Goal: Book appointment/travel/reservation

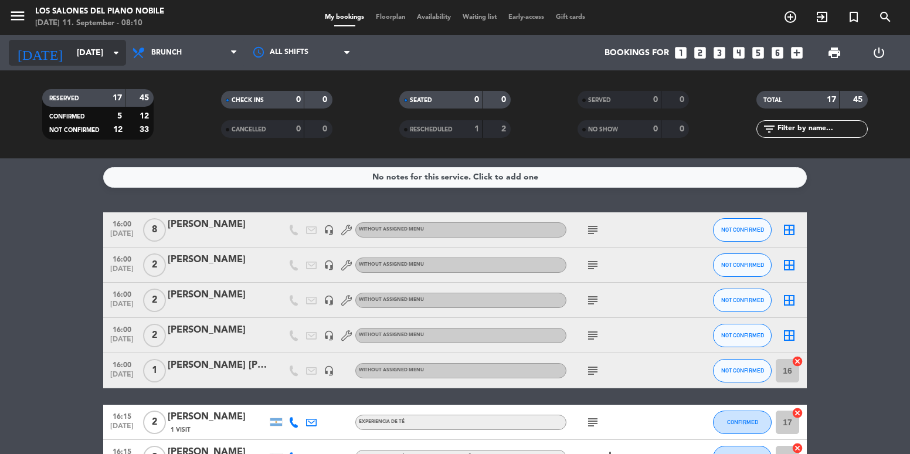
click at [71, 53] on input "[DATE]" at bounding box center [126, 53] width 111 height 22
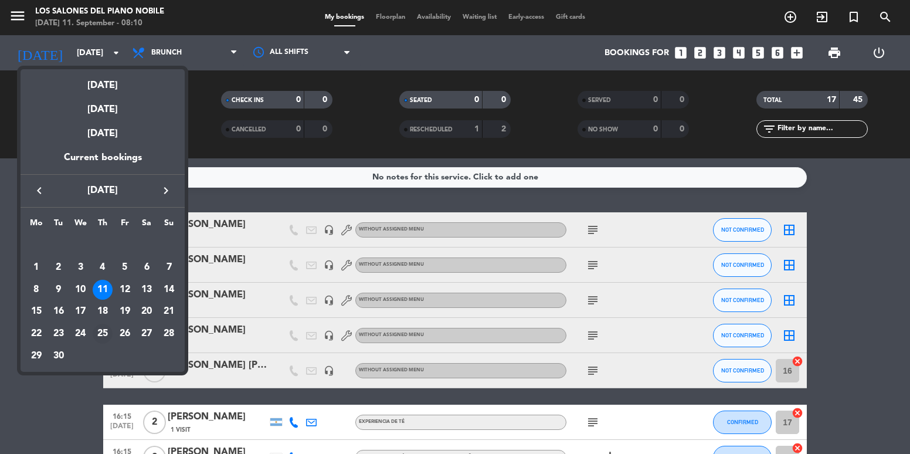
click at [100, 337] on div "25" at bounding box center [103, 334] width 20 height 20
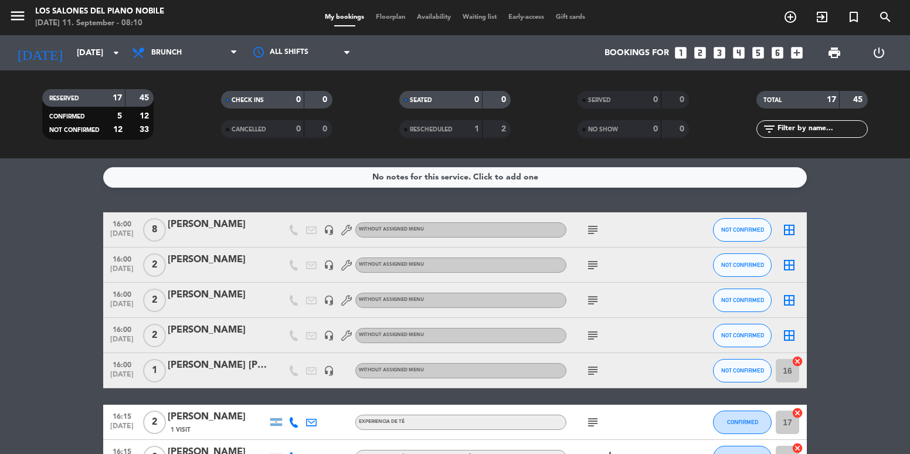
type input "[DATE]"
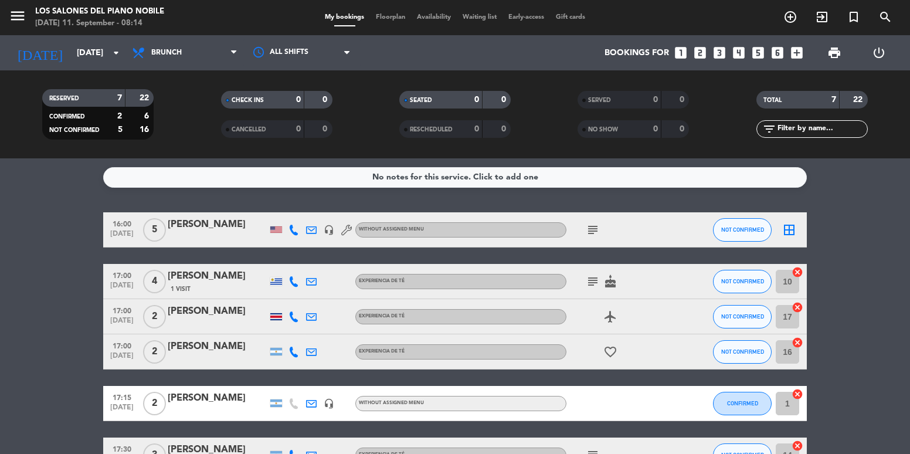
click at [732, 55] on icon "looks_4" at bounding box center [738, 52] width 15 height 15
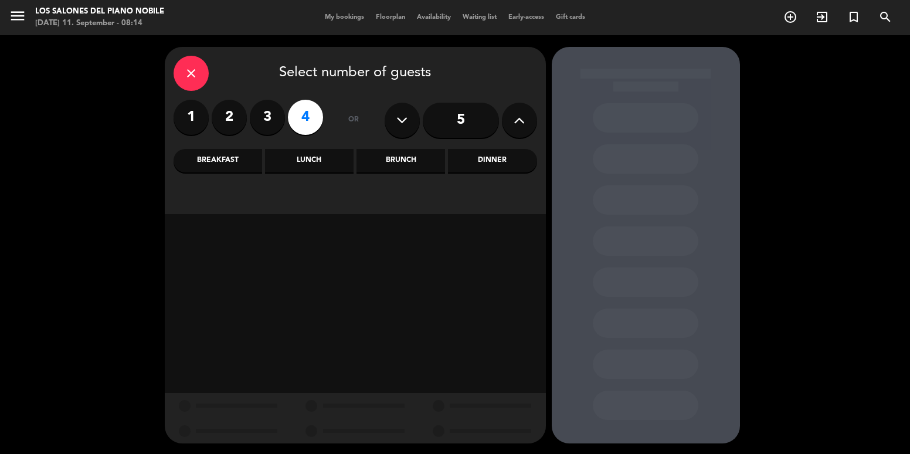
click at [416, 154] on div "Brunch" at bounding box center [400, 160] width 88 height 23
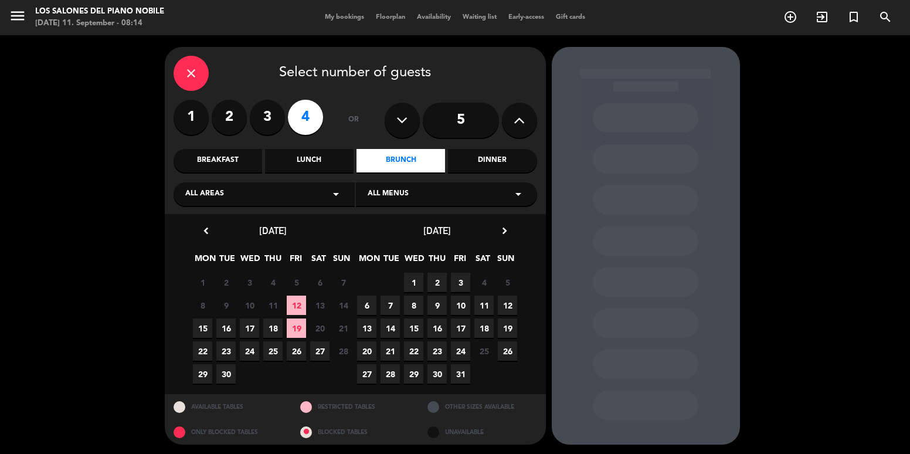
click at [203, 74] on div "close" at bounding box center [190, 73] width 35 height 35
